Goal: Task Accomplishment & Management: Use online tool/utility

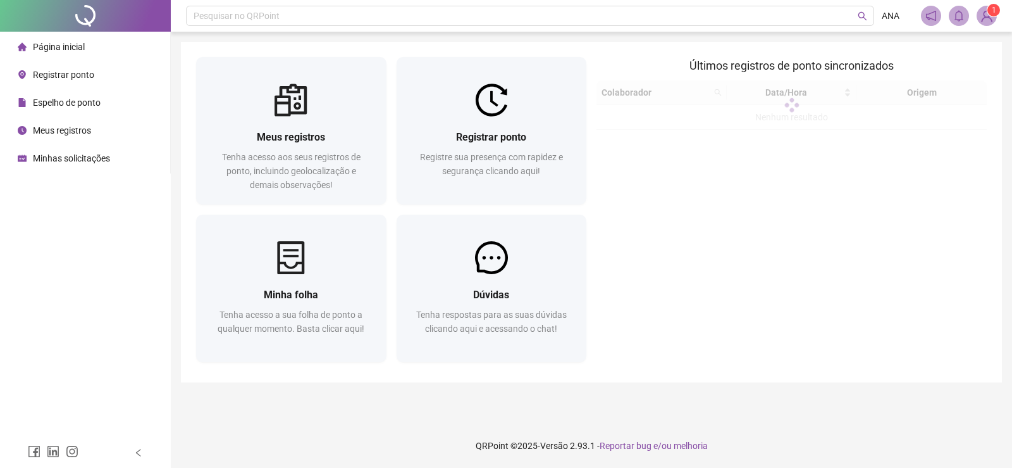
click at [43, 75] on span "Registrar ponto" at bounding box center [63, 75] width 61 height 10
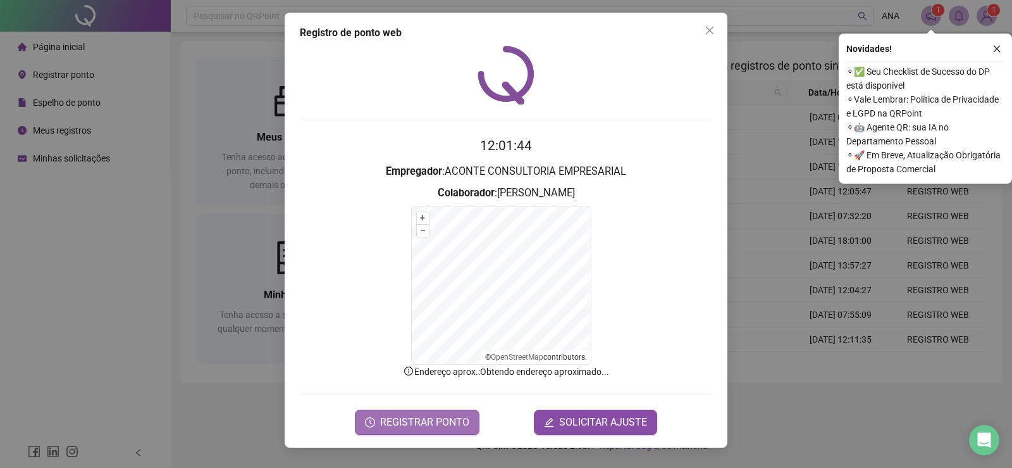
click at [441, 414] on span "REGISTRAR PONTO" at bounding box center [424, 421] width 89 height 15
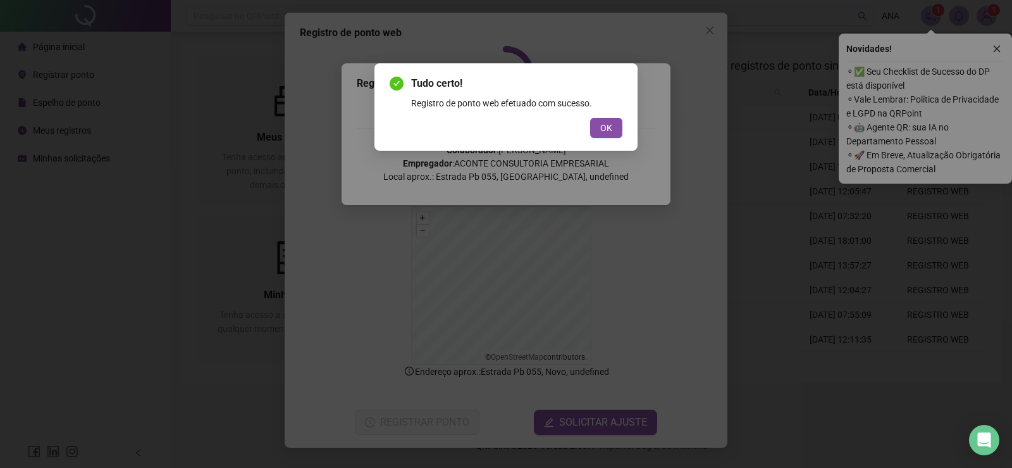
click at [599, 139] on div "Tudo certo! Registro de ponto web efetuado com sucesso. OK" at bounding box center [506, 106] width 263 height 87
click at [612, 123] on button "OK" at bounding box center [606, 128] width 32 height 20
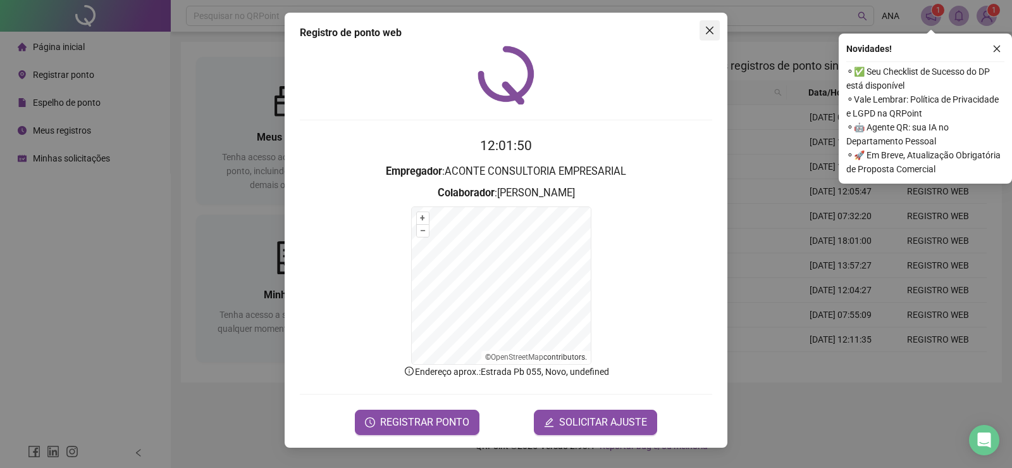
click at [712, 30] on icon "close" at bounding box center [710, 30] width 10 height 10
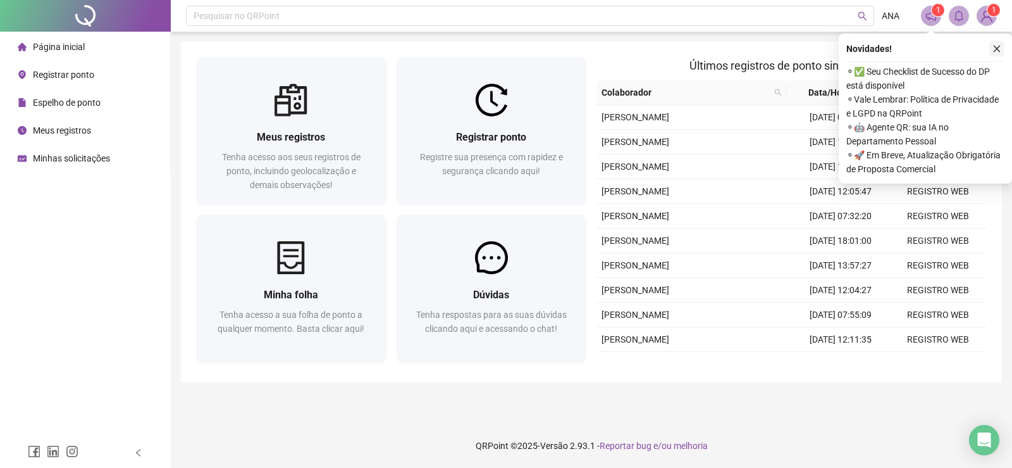
click at [1000, 45] on icon "close" at bounding box center [997, 48] width 9 height 9
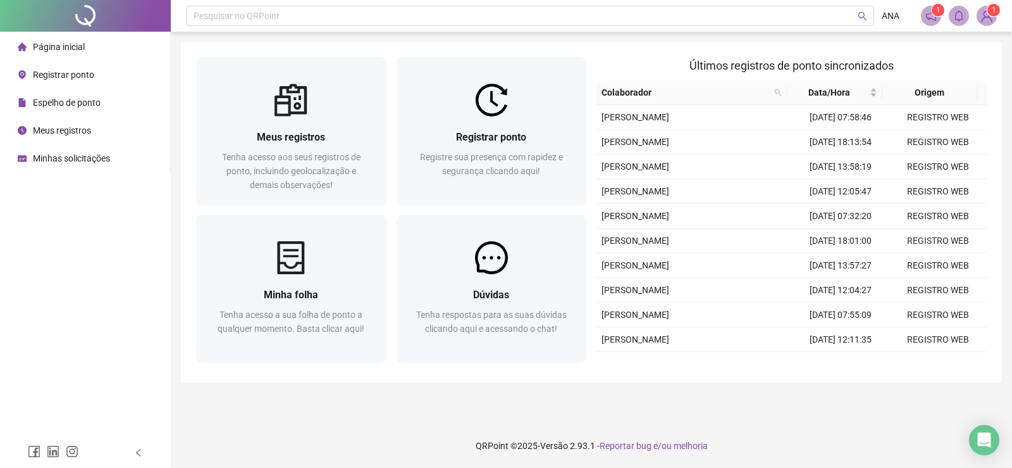
click at [989, 9] on sup "1" at bounding box center [994, 10] width 13 height 13
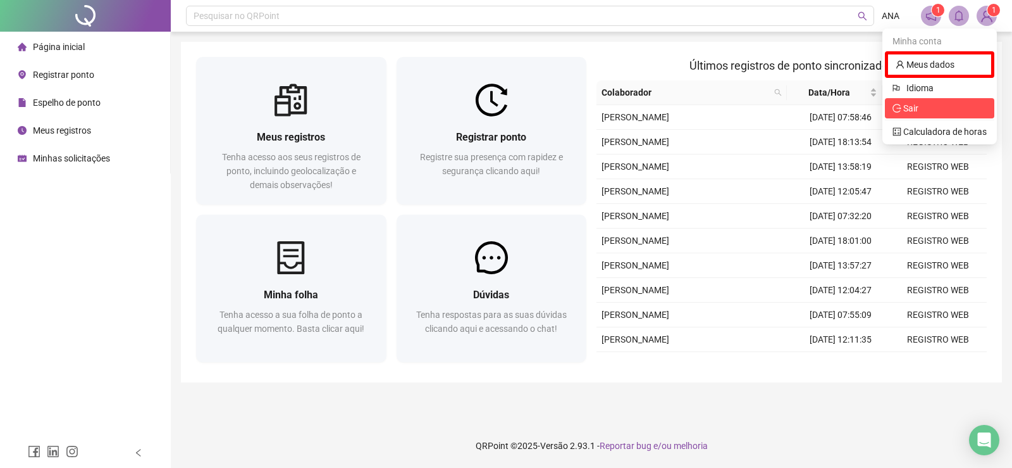
click at [902, 109] on icon "logout" at bounding box center [897, 108] width 9 height 9
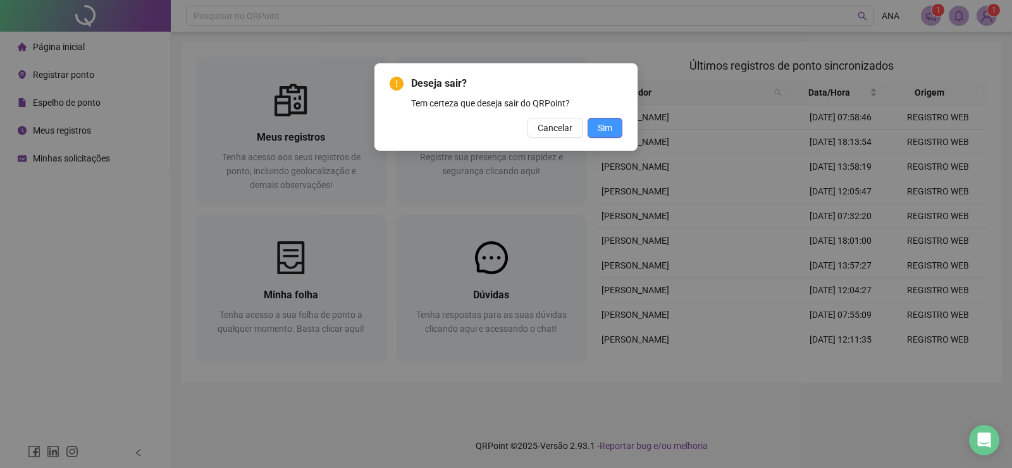
click at [610, 128] on span "Sim" at bounding box center [605, 128] width 15 height 14
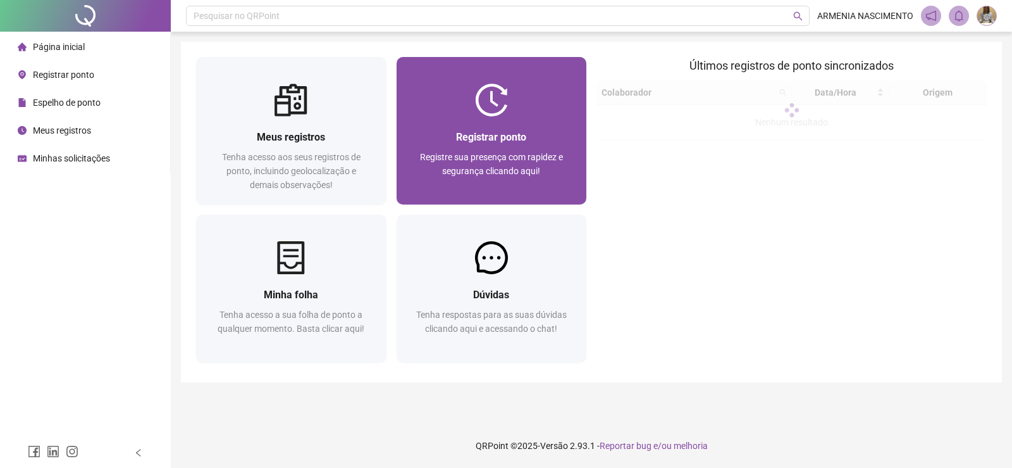
click at [504, 146] on div "Registrar ponto Registre sua presença com rapidez e segurança clicando aqui!" at bounding box center [492, 160] width 160 height 63
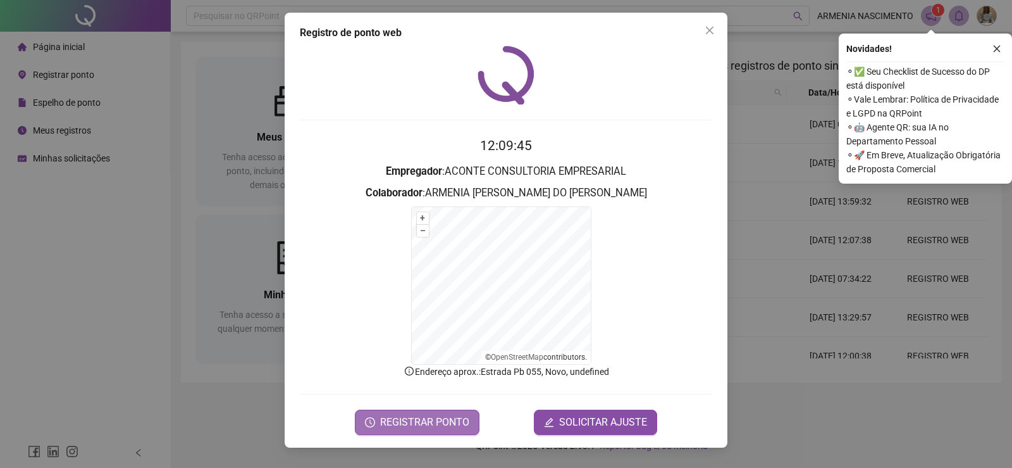
click at [445, 419] on span "REGISTRAR PONTO" at bounding box center [424, 421] width 89 height 15
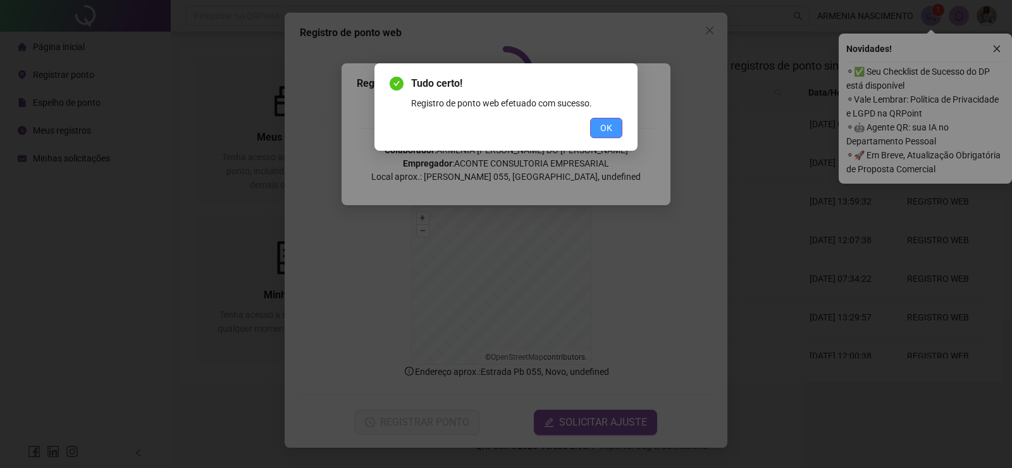
click at [607, 127] on span "OK" at bounding box center [606, 128] width 12 height 14
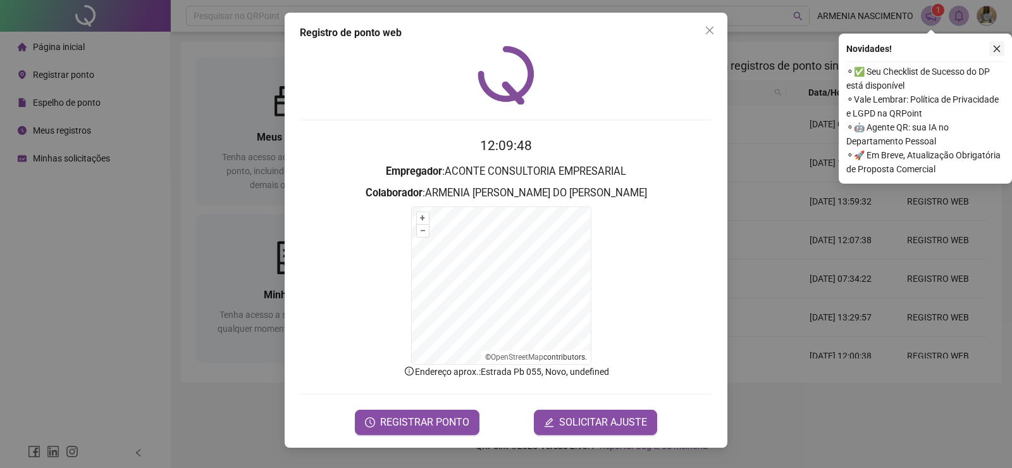
click at [709, 30] on icon "close" at bounding box center [710, 31] width 8 height 8
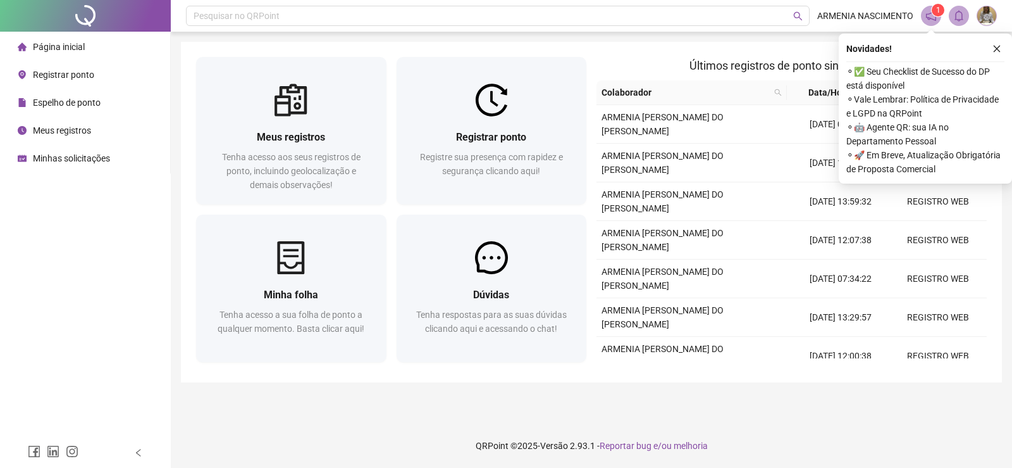
click at [984, 20] on img at bounding box center [986, 15] width 19 height 19
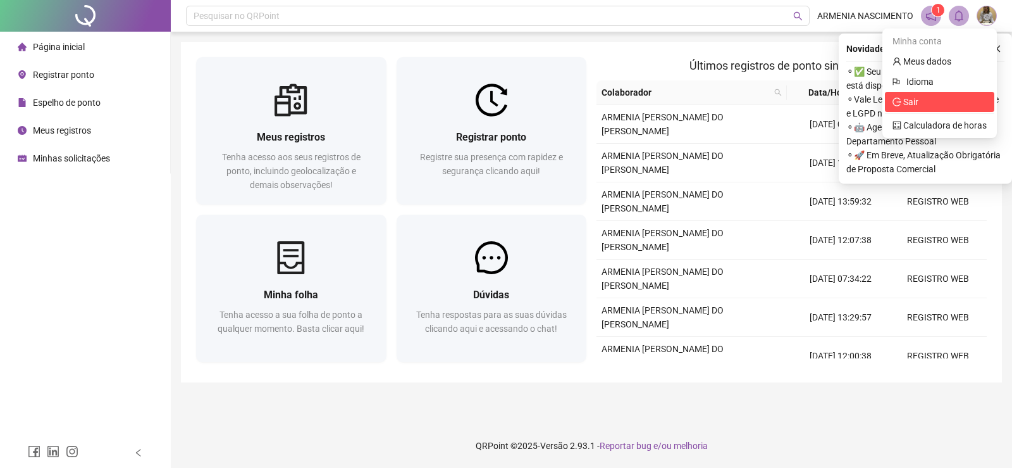
click at [920, 106] on span "Sair" at bounding box center [940, 102] width 94 height 14
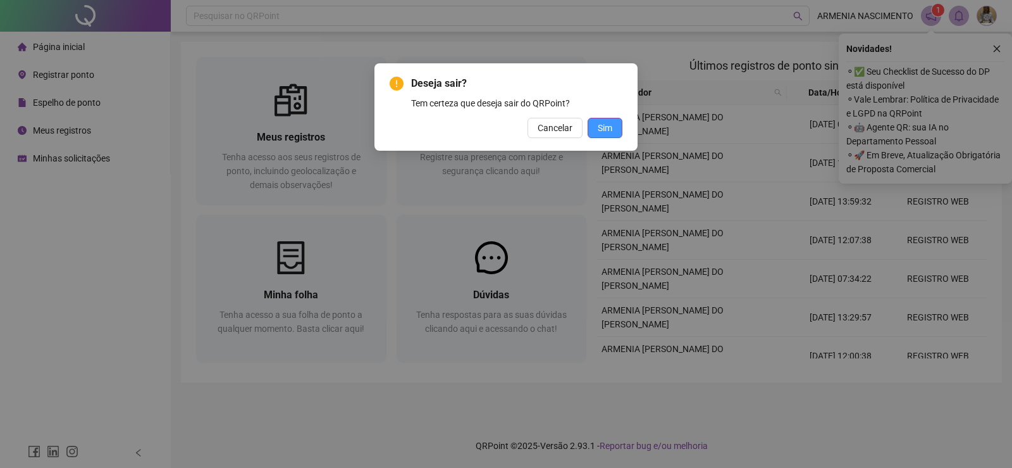
click at [603, 121] on span "Sim" at bounding box center [605, 128] width 15 height 14
